Goal: Task Accomplishment & Management: Use online tool/utility

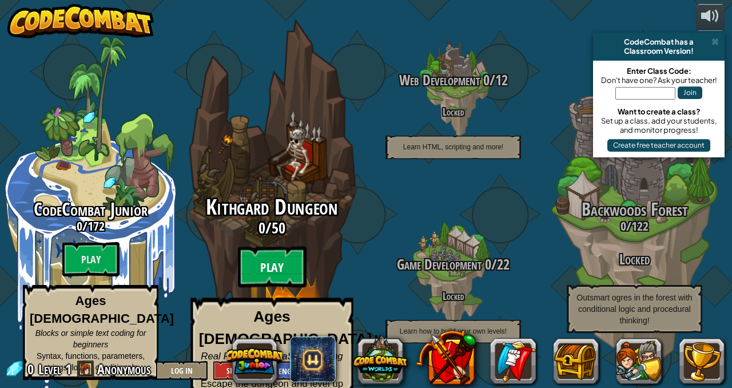
click at [265, 254] on btn "Play" at bounding box center [272, 267] width 69 height 41
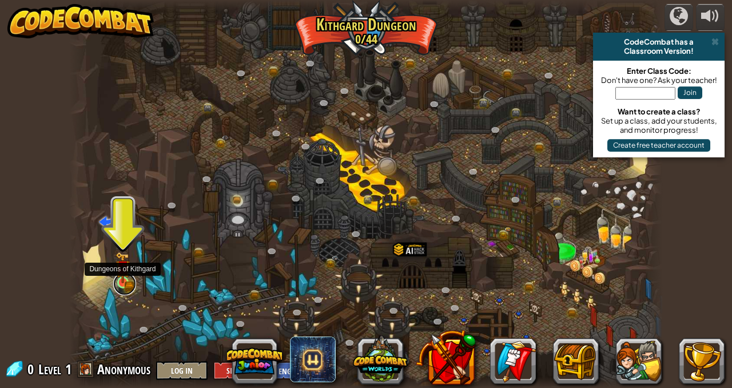
click at [120, 287] on link at bounding box center [124, 283] width 23 height 23
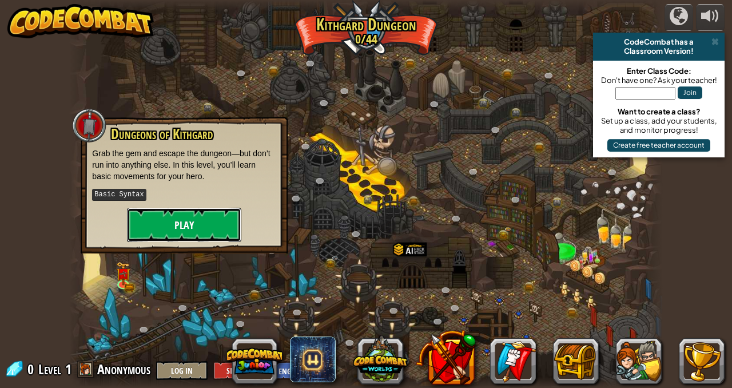
click at [183, 216] on button "Play" at bounding box center [184, 225] width 114 height 34
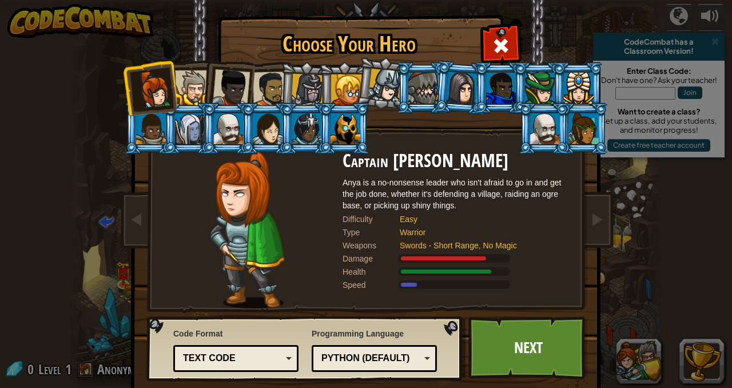
click at [300, 91] on div at bounding box center [307, 90] width 33 height 33
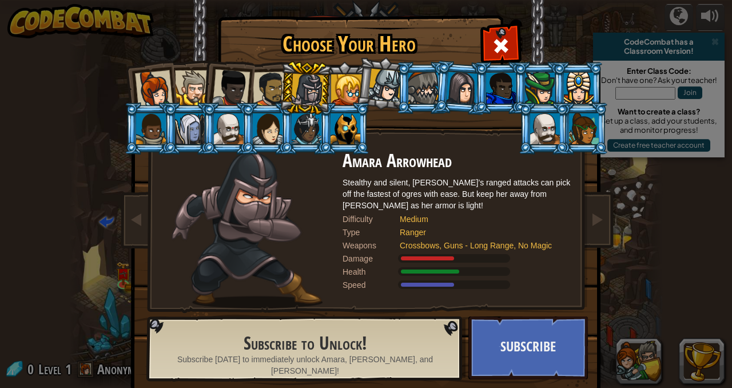
click at [266, 89] on div at bounding box center [270, 89] width 35 height 35
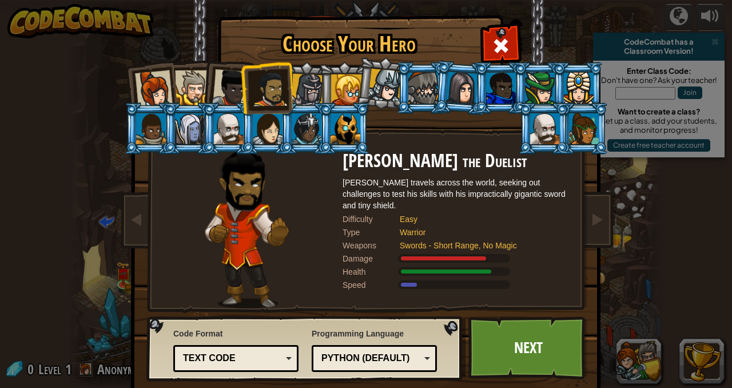
click at [221, 86] on div at bounding box center [231, 88] width 38 height 38
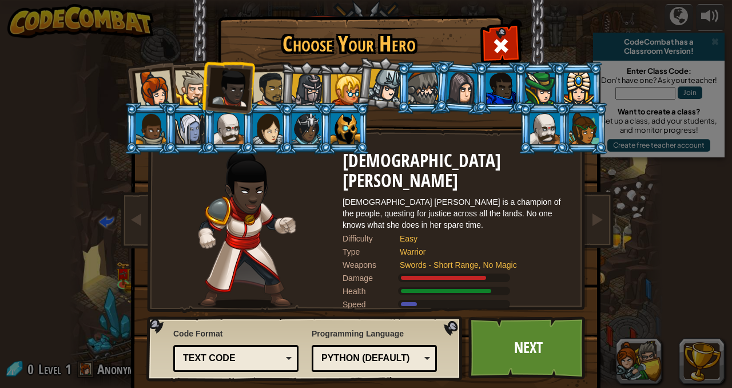
click at [183, 89] on div at bounding box center [192, 87] width 35 height 35
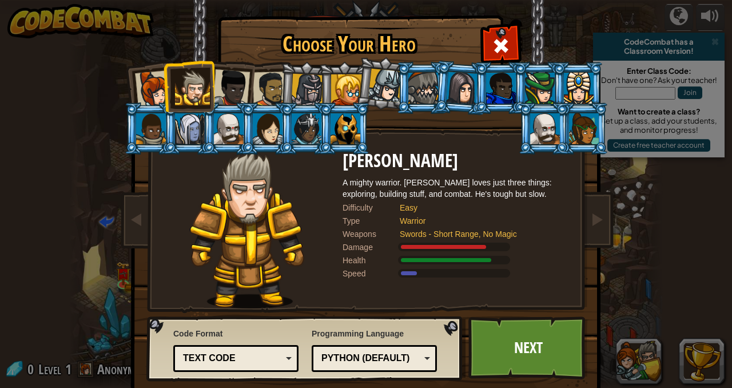
click at [429, 80] on div at bounding box center [423, 88] width 30 height 31
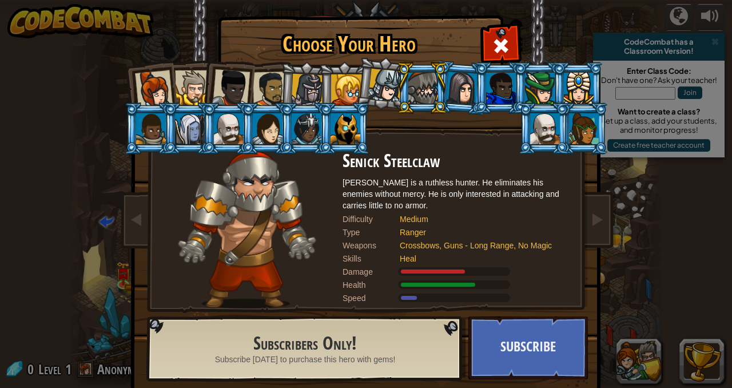
click at [358, 81] on li at bounding box center [383, 83] width 57 height 57
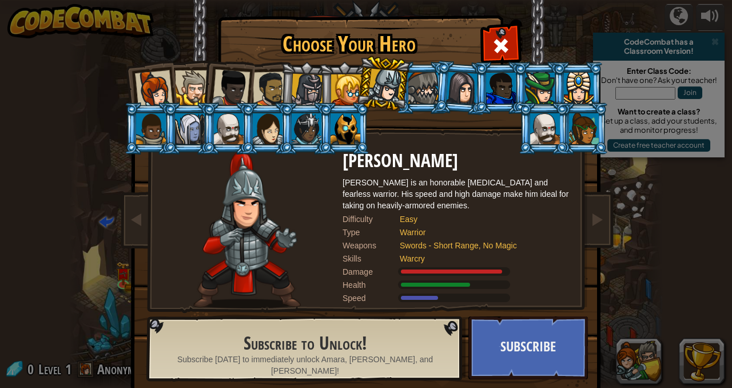
click at [150, 79] on div at bounding box center [154, 89] width 38 height 38
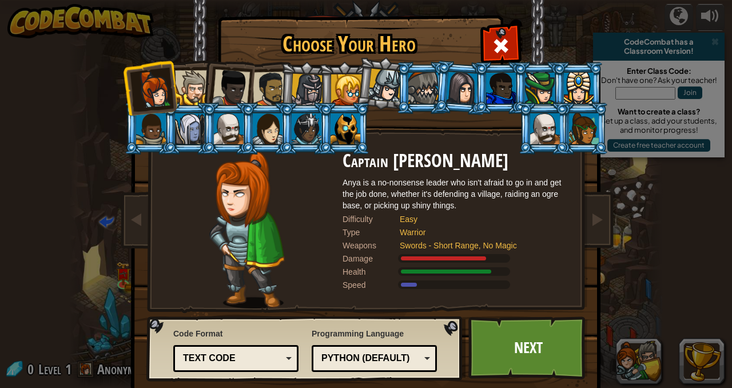
click at [309, 84] on div at bounding box center [307, 90] width 33 height 33
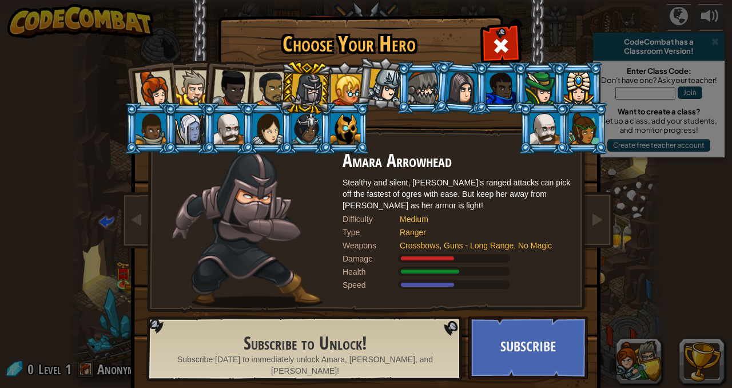
click at [280, 86] on li at bounding box center [306, 88] width 54 height 55
click at [273, 83] on div at bounding box center [270, 89] width 35 height 35
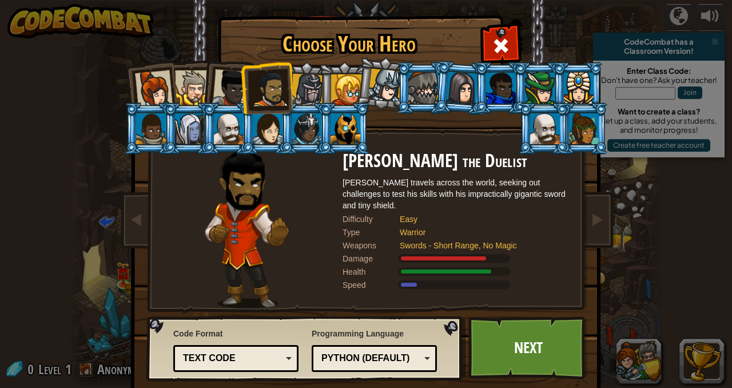
click at [219, 92] on div at bounding box center [231, 88] width 38 height 38
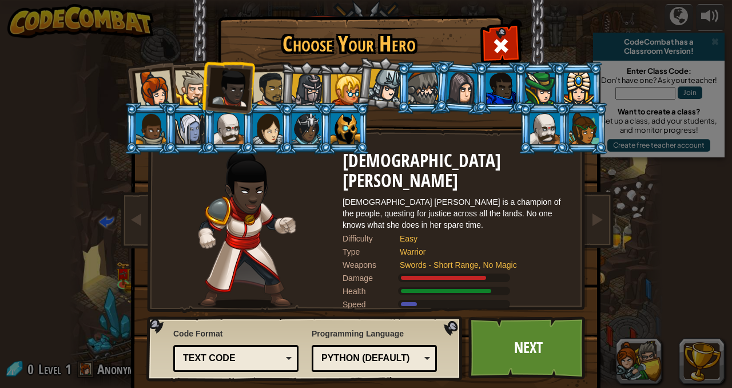
click at [199, 76] on div at bounding box center [192, 87] width 35 height 35
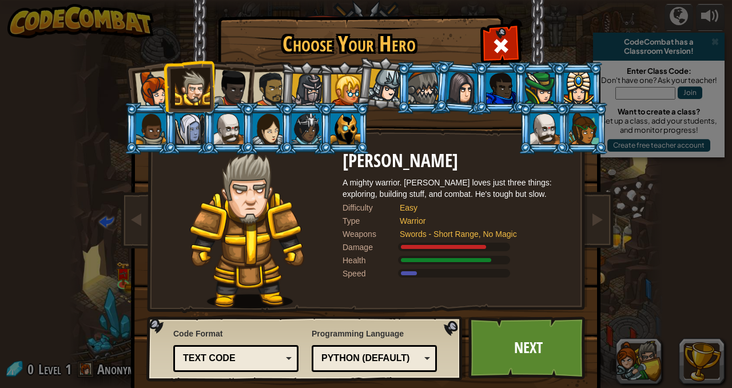
click at [144, 93] on div at bounding box center [154, 89] width 38 height 38
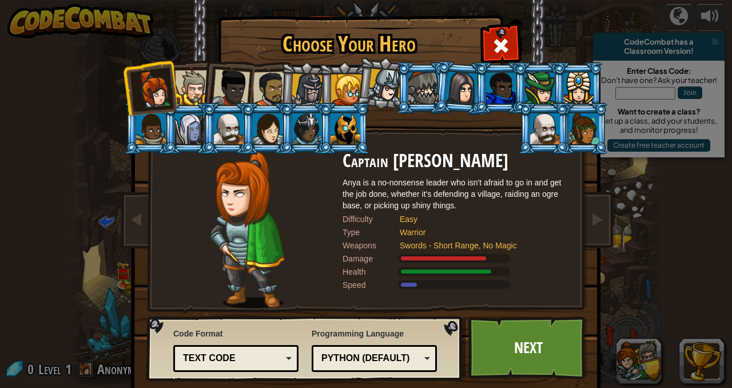
click at [280, 90] on li at bounding box center [306, 88] width 54 height 55
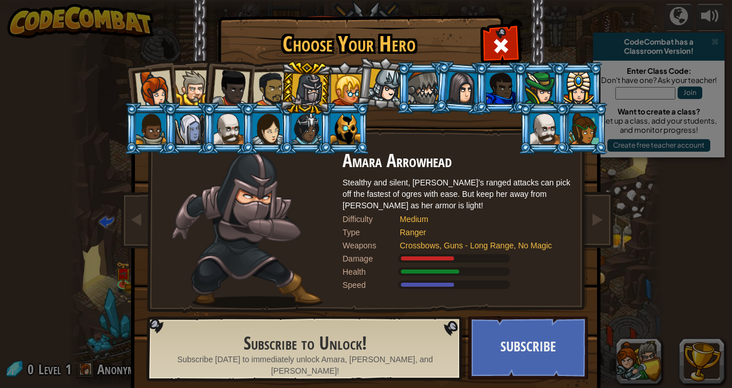
click at [268, 97] on div at bounding box center [270, 89] width 35 height 35
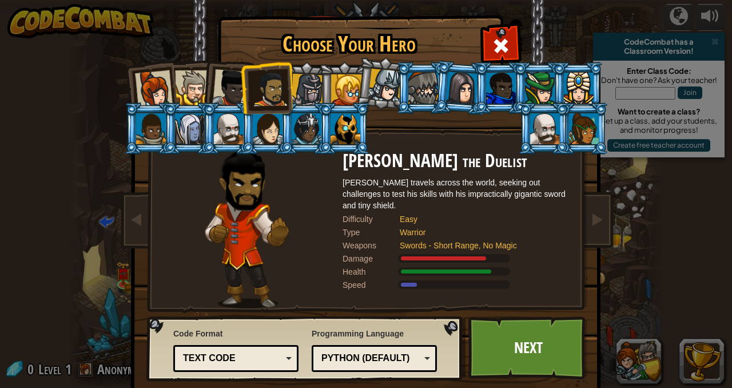
click at [421, 356] on div "Python (Default)" at bounding box center [374, 359] width 110 height 18
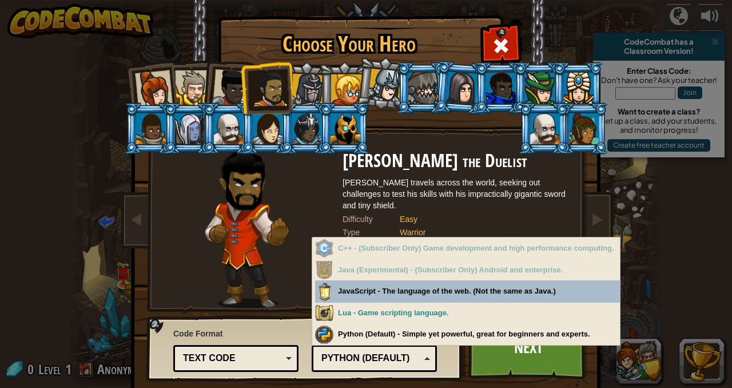
click at [421, 355] on div "Python (Default)" at bounding box center [374, 359] width 110 height 18
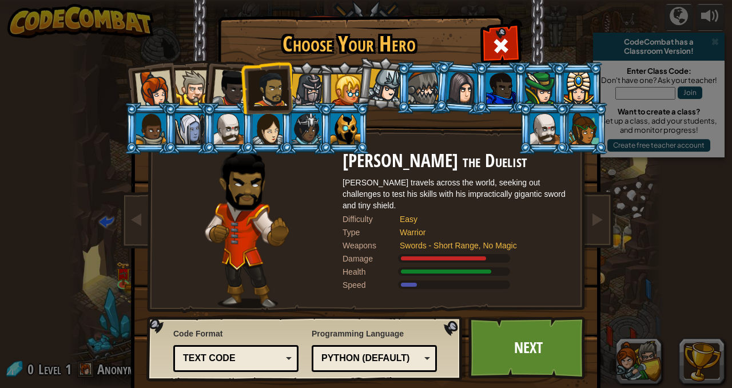
click at [283, 358] on div "Text code" at bounding box center [236, 359] width 110 height 18
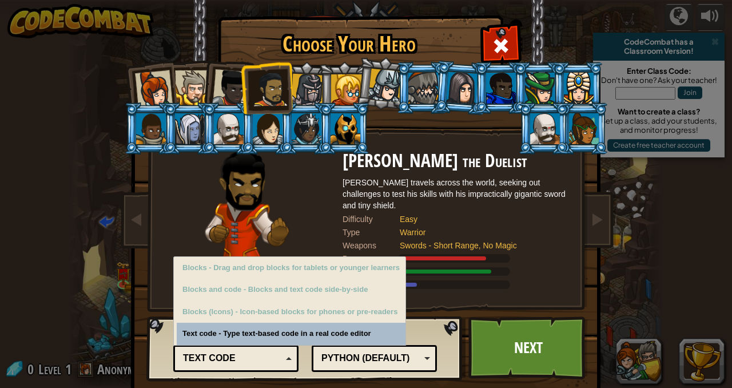
click at [283, 358] on div "Text code" at bounding box center [236, 359] width 110 height 18
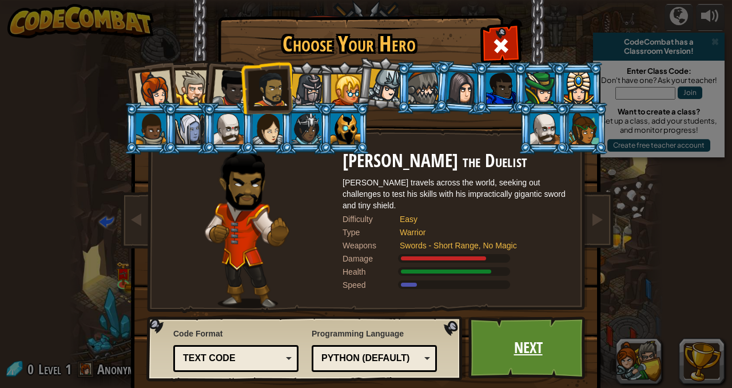
click at [485, 359] on link "Next" at bounding box center [529, 347] width 120 height 63
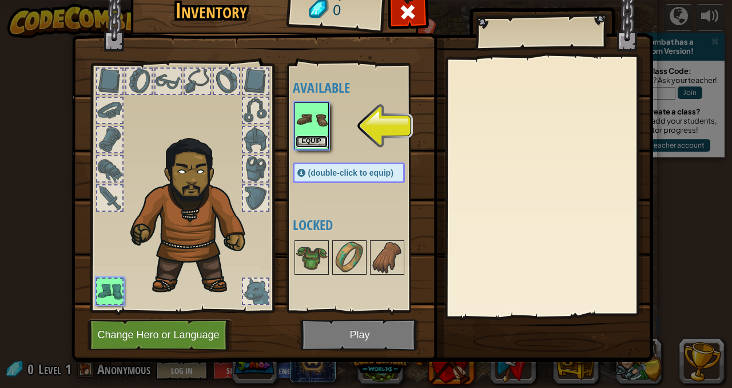
click at [312, 145] on button "Equip" at bounding box center [312, 142] width 32 height 12
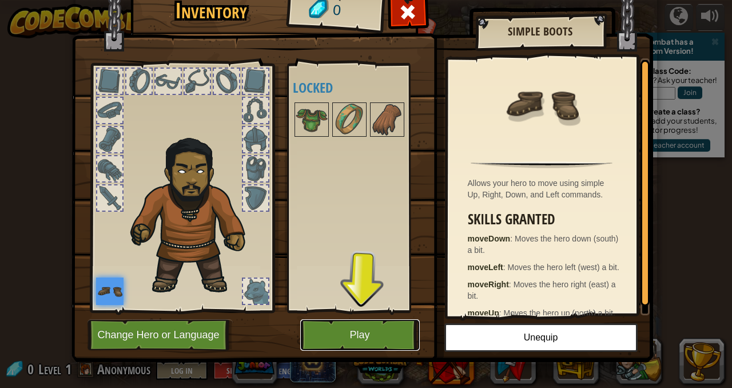
click at [336, 335] on button "Play" at bounding box center [360, 334] width 120 height 31
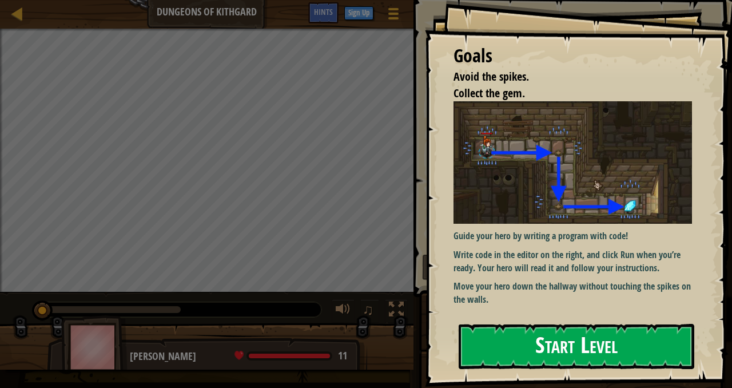
click at [560, 348] on button "Start Level" at bounding box center [577, 346] width 236 height 45
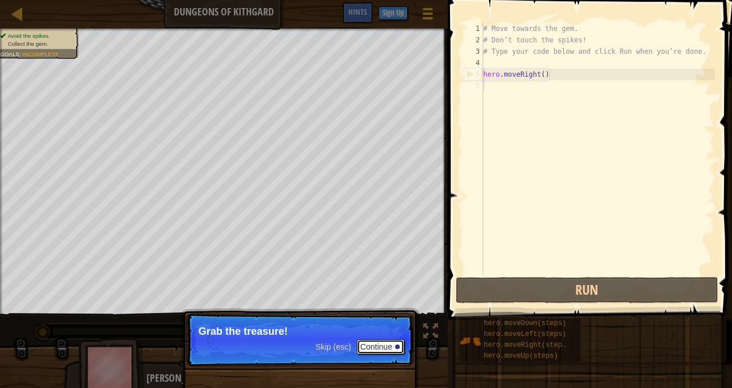
click at [362, 343] on button "Continue" at bounding box center [380, 346] width 47 height 15
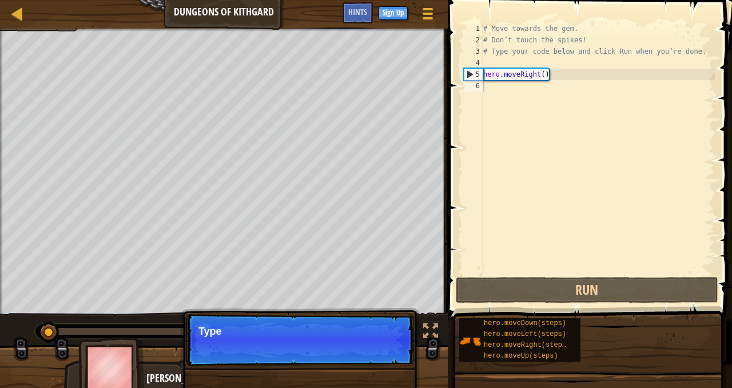
click at [383, 347] on p "Skip (esc) Continue Type" at bounding box center [300, 340] width 227 height 53
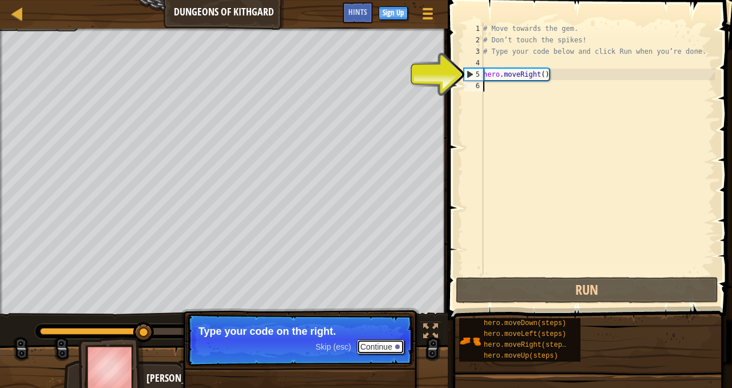
click at [380, 353] on button "Continue" at bounding box center [380, 346] width 47 height 15
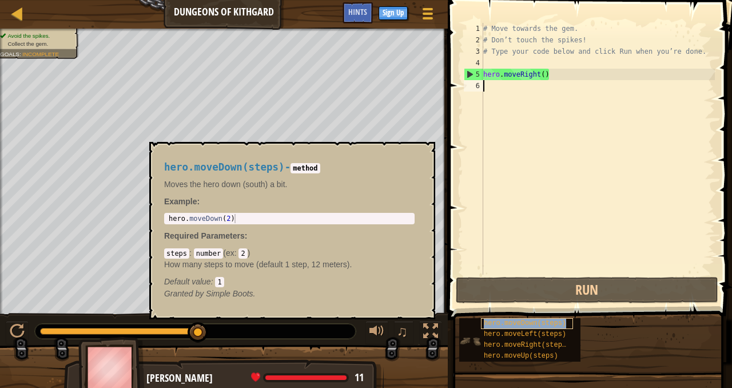
click at [503, 323] on span "hero.moveDown(steps)" at bounding box center [525, 323] width 82 height 8
